Goal: Book appointment/travel/reservation

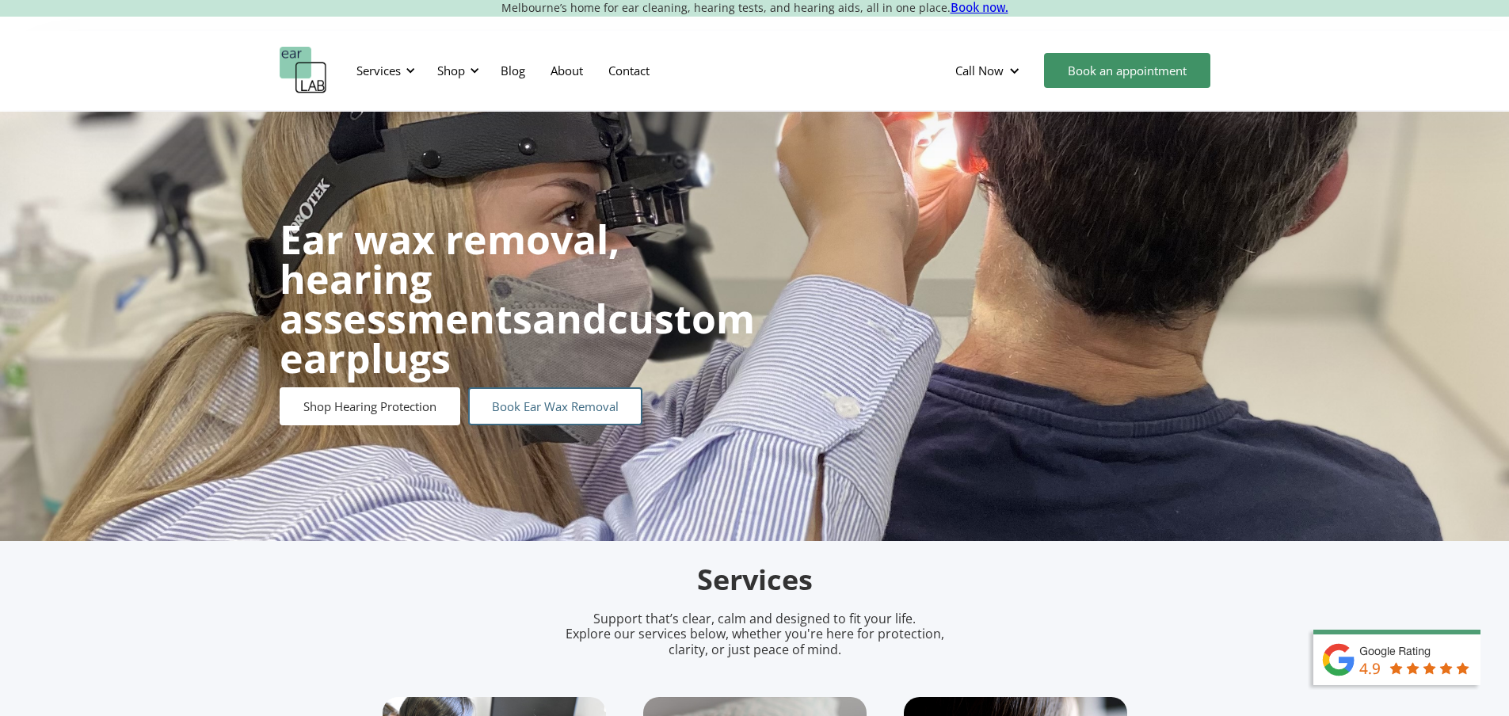
click at [571, 388] on link "Book Ear Wax Removal" at bounding box center [555, 406] width 174 height 38
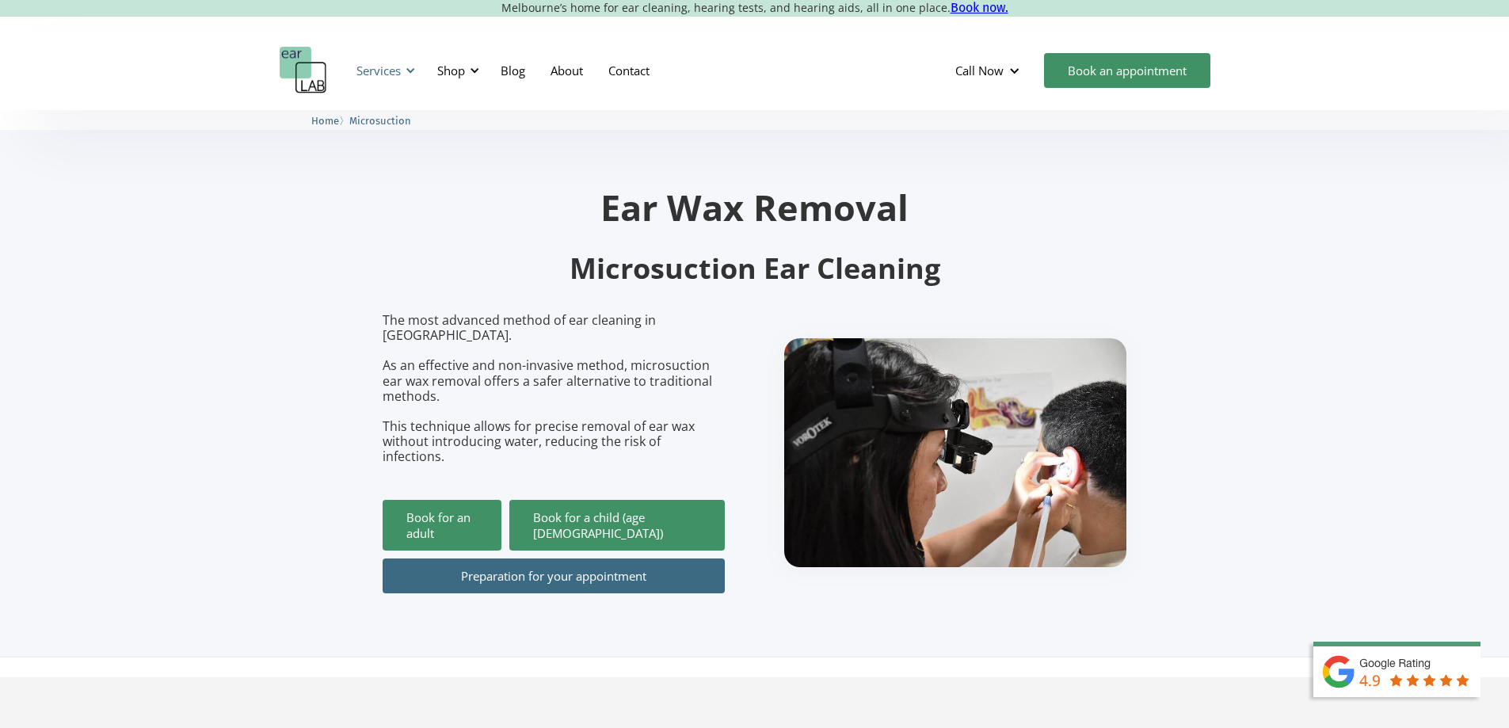
click at [409, 66] on div at bounding box center [410, 70] width 11 height 11
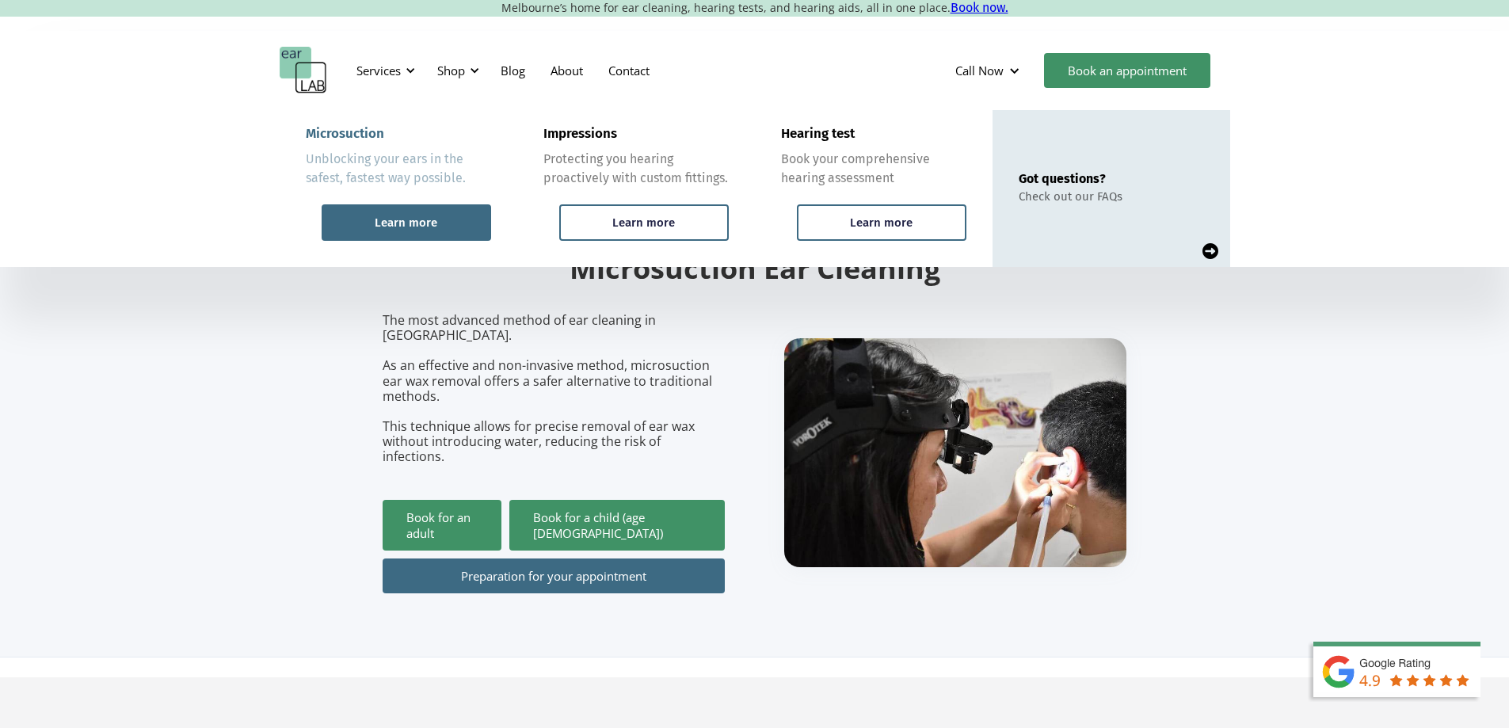
click at [406, 218] on div "Learn more" at bounding box center [406, 222] width 63 height 14
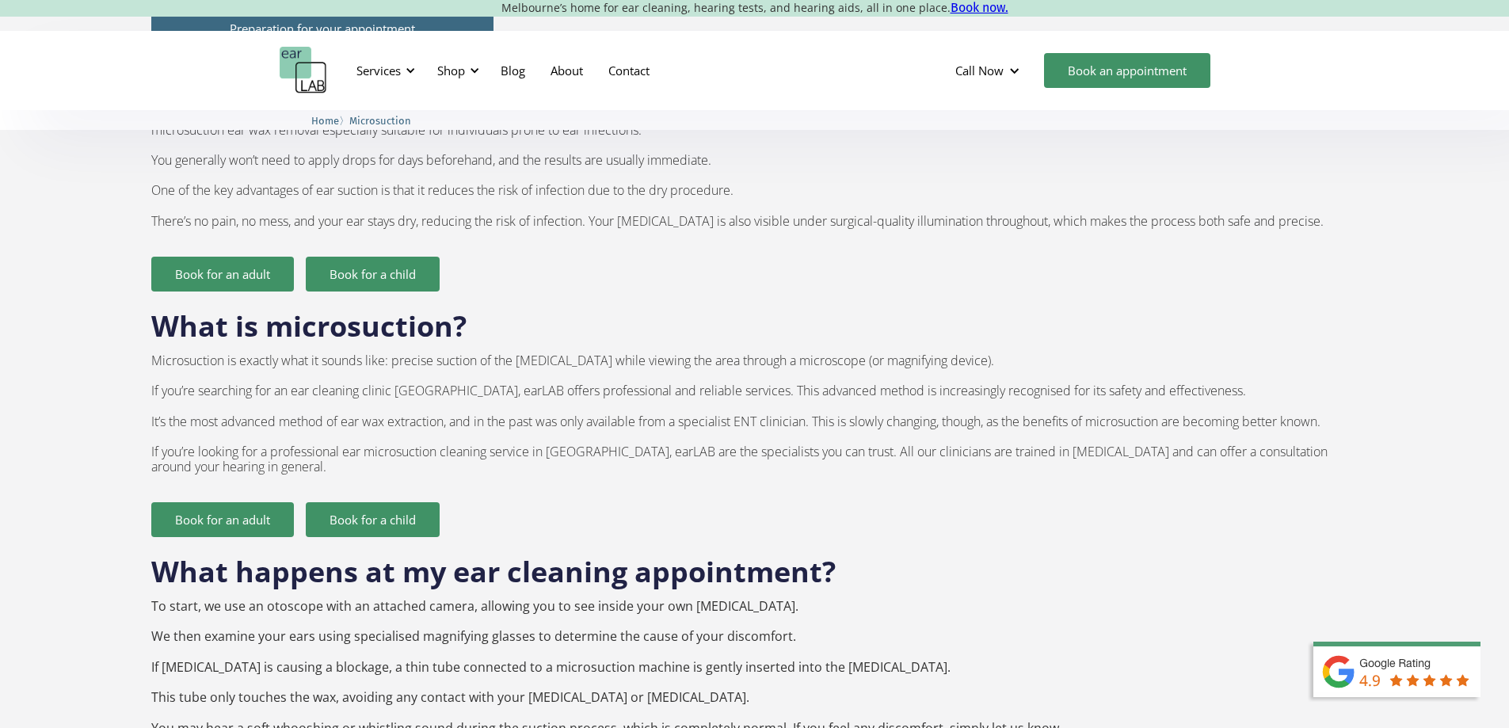
scroll to position [1109, 0]
